Goal: Navigation & Orientation: Find specific page/section

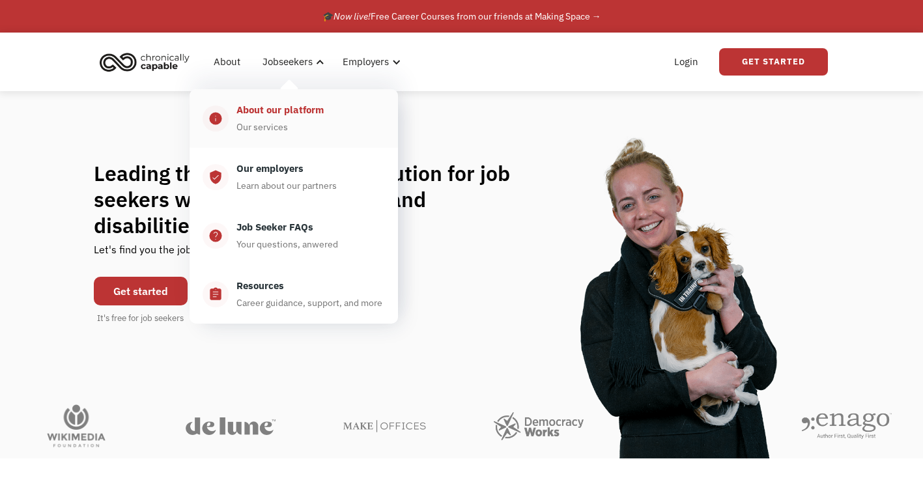
click at [287, 119] on div "About our platform Our services" at bounding box center [307, 118] width 156 height 33
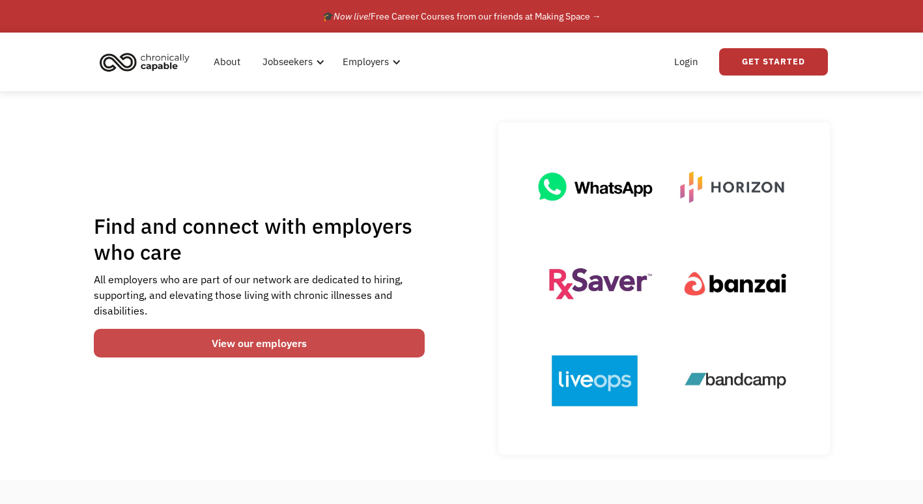
click at [195, 336] on link "View our employers" at bounding box center [259, 343] width 331 height 29
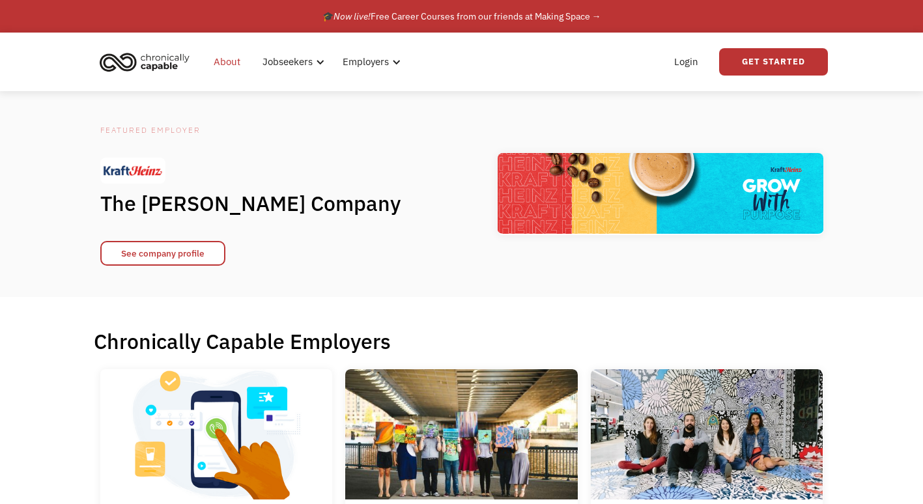
click at [229, 64] on link "About" at bounding box center [227, 62] width 42 height 42
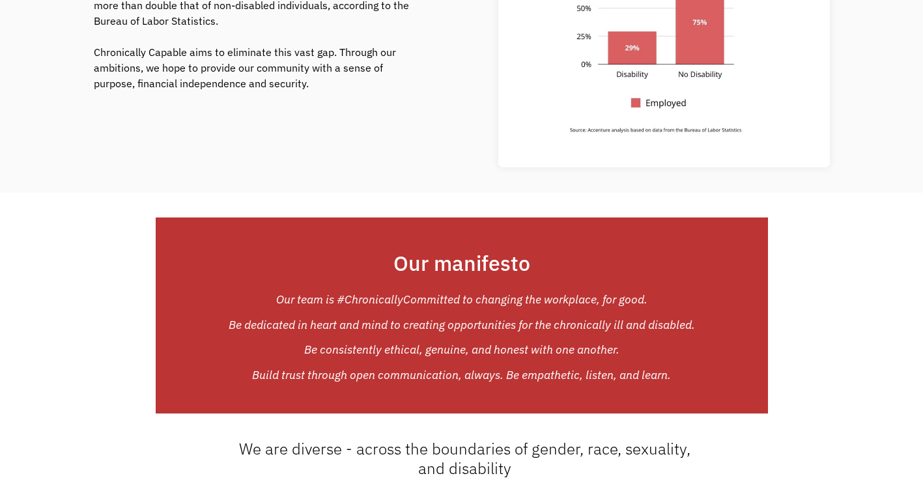
scroll to position [451, 0]
